Goal: Transaction & Acquisition: Purchase product/service

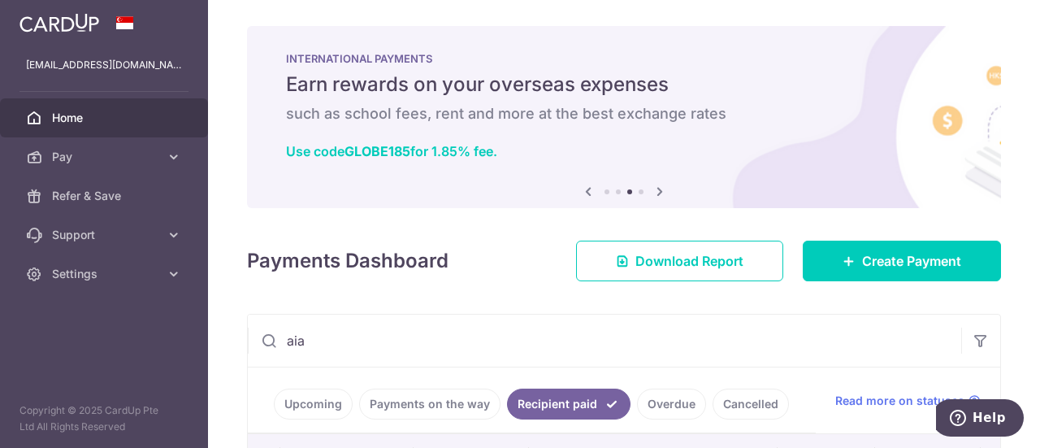
scroll to position [171, 0]
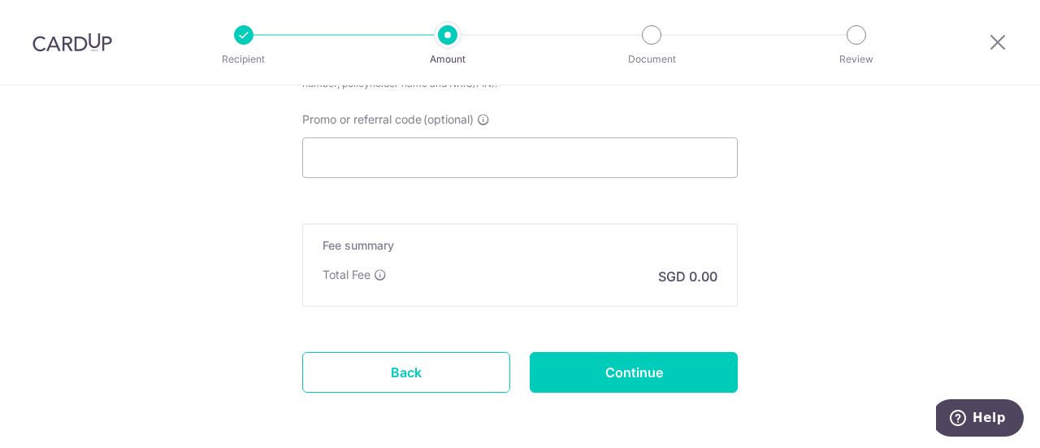
scroll to position [1111, 0]
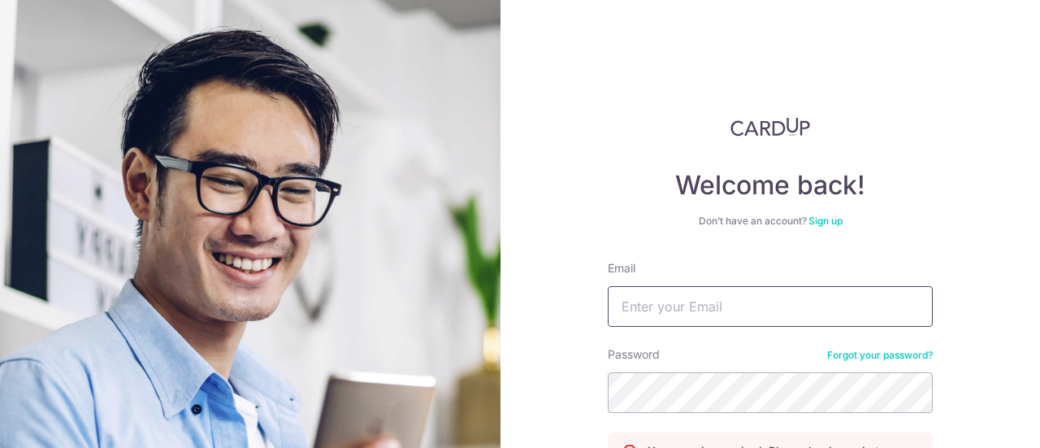
click at [697, 307] on input "Email" at bounding box center [770, 306] width 325 height 41
type input "marcusyue@gmail.com"
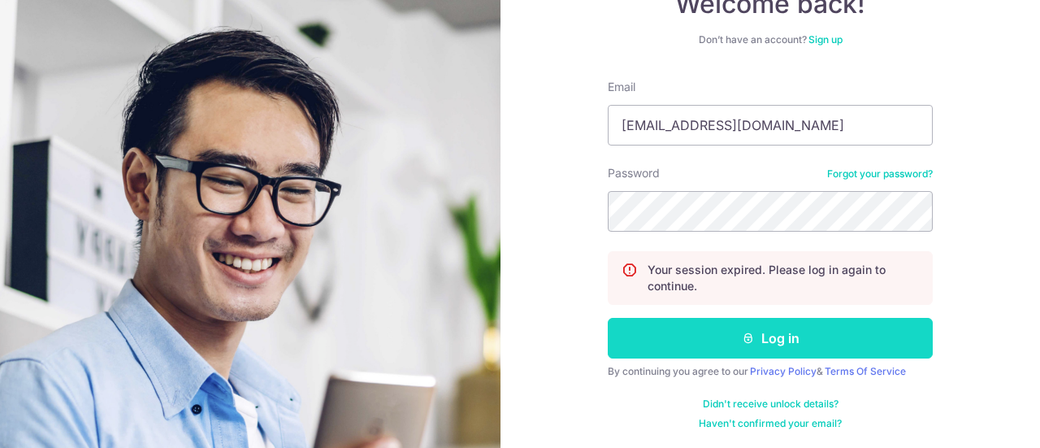
click at [711, 332] on button "Log in" at bounding box center [770, 338] width 325 height 41
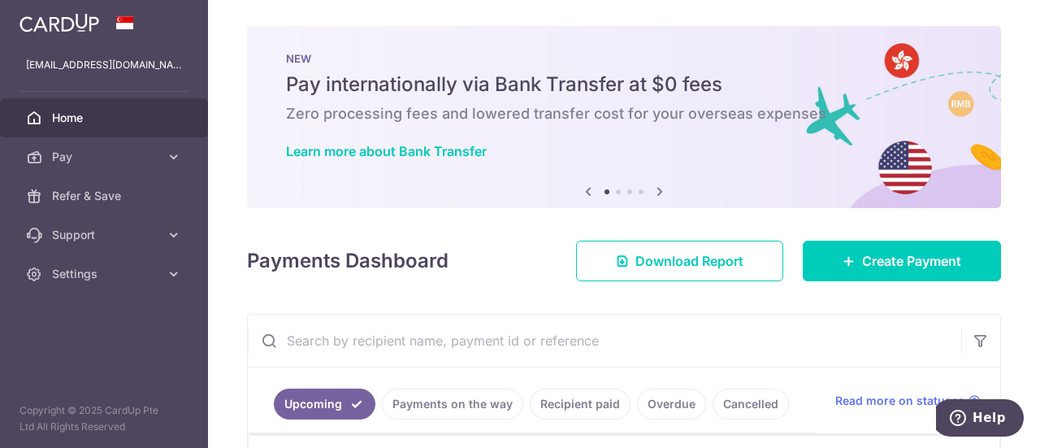
click at [852, 289] on div "× Pause Schedule Pause all future payments in this series Pause just this one p…" at bounding box center [624, 224] width 832 height 448
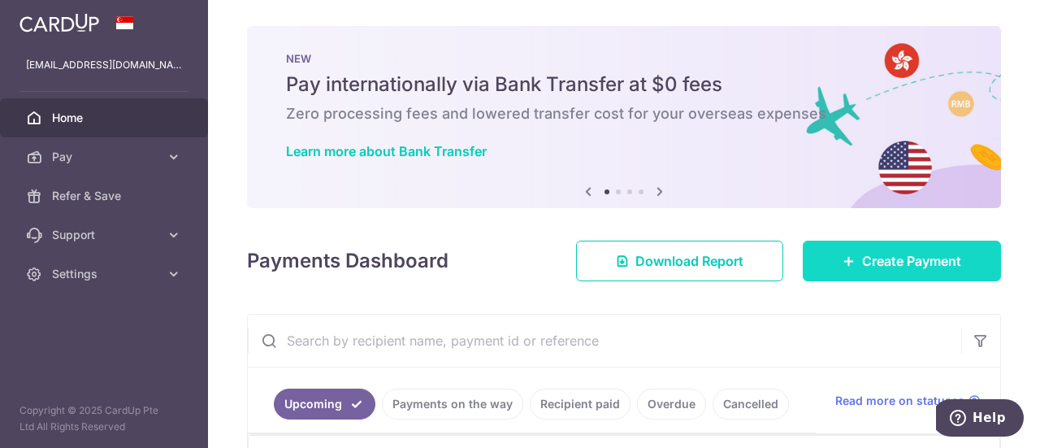
click at [854, 278] on link "Create Payment" at bounding box center [902, 261] width 198 height 41
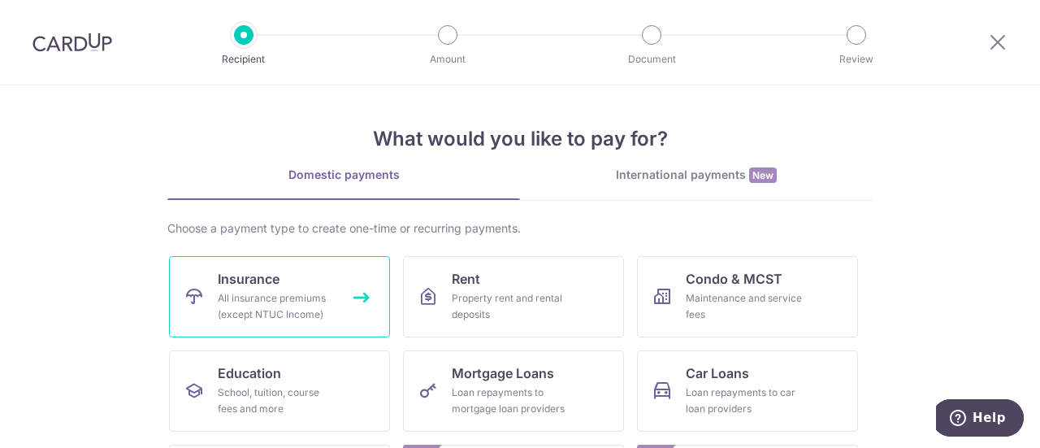
click at [295, 298] on div "All insurance premiums (except NTUC Income)" at bounding box center [276, 306] width 117 height 33
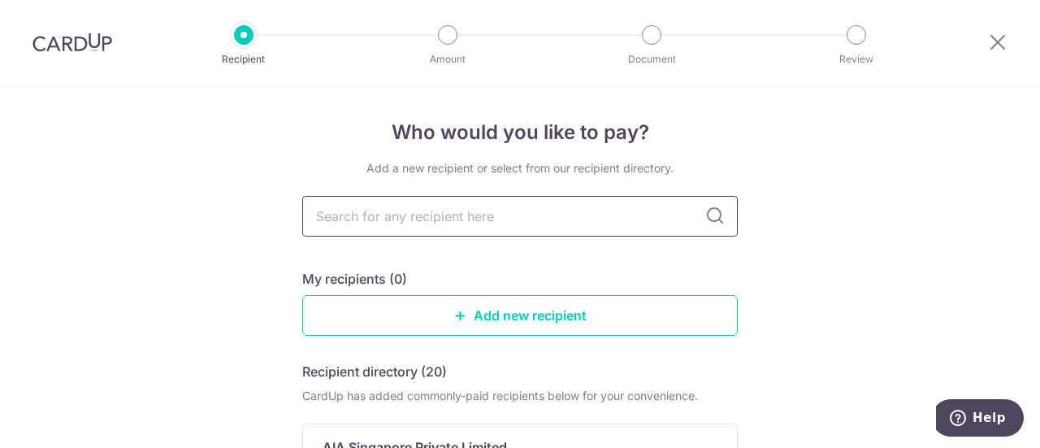
drag, startPoint x: 0, startPoint y: 0, endPoint x: 427, endPoint y: 224, distance: 481.7
click at [427, 224] on input "text" at bounding box center [520, 216] width 436 height 41
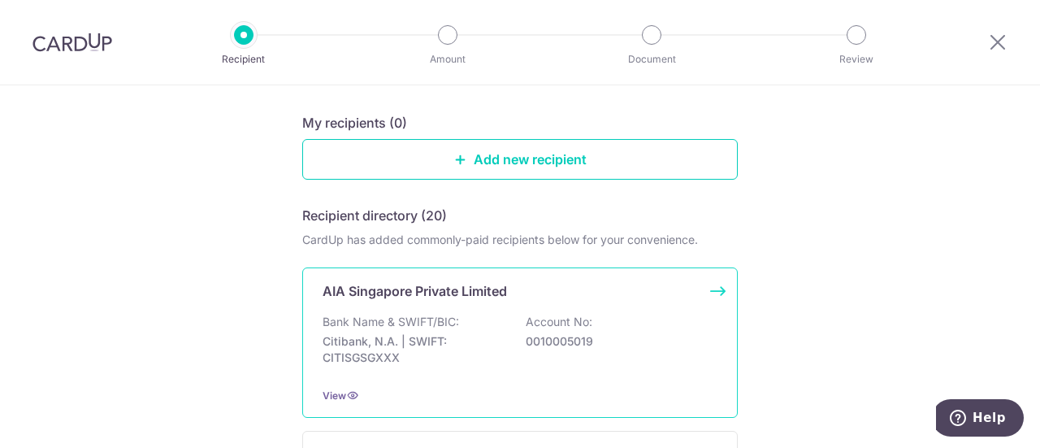
scroll to position [157, 0]
click at [358, 343] on p "Citibank, N.A. | SWIFT: CITISGSGXXX" at bounding box center [414, 348] width 182 height 33
